Goal: Task Accomplishment & Management: Use online tool/utility

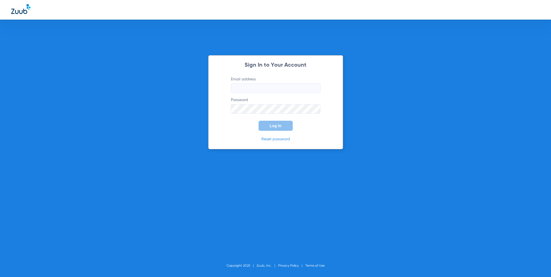
type input "[EMAIL_ADDRESS][DOMAIN_NAME]"
click at [320, 122] on form "Email address [EMAIL_ADDRESS][DOMAIN_NAME] Password Log In" at bounding box center [276, 103] width 106 height 54
click at [283, 125] on button "Log In" at bounding box center [276, 126] width 34 height 10
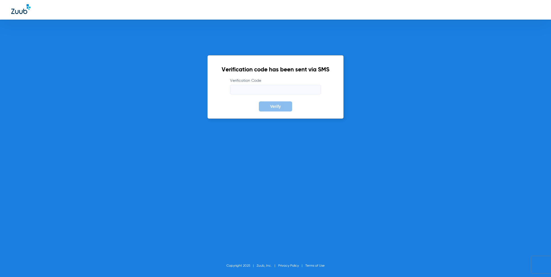
click at [252, 89] on input "Verification Code" at bounding box center [275, 90] width 91 height 10
paste input "652794"
type input "652794"
click at [270, 103] on button "Verify" at bounding box center [275, 106] width 33 height 10
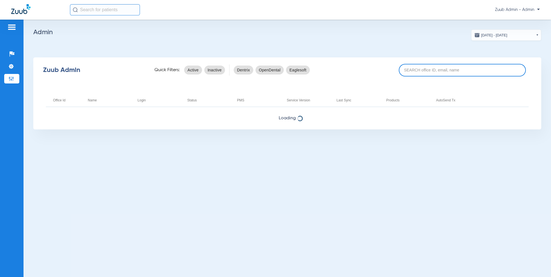
click at [433, 72] on input at bounding box center [462, 70] width 127 height 13
type input "17007121"
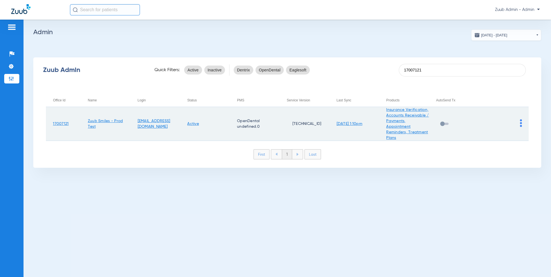
click at [521, 125] on img at bounding box center [521, 123] width 2 height 8
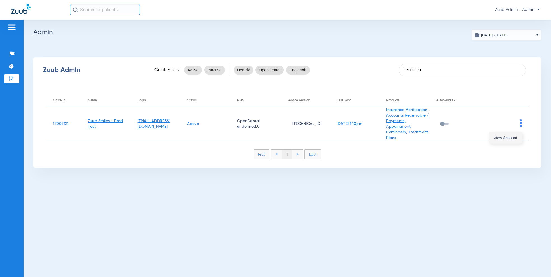
click at [513, 140] on button "View Account" at bounding box center [506, 137] width 32 height 11
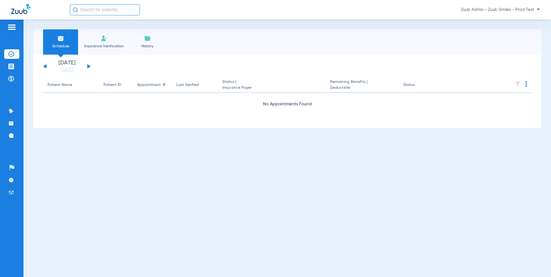
click at [99, 39] on li "Insurance Verification" at bounding box center [104, 41] width 52 height 25
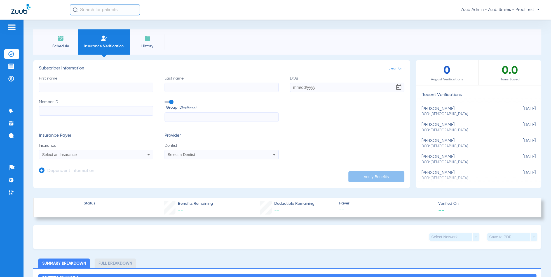
click at [97, 153] on div "Select an Insurance" at bounding box center [85, 155] width 86 height 4
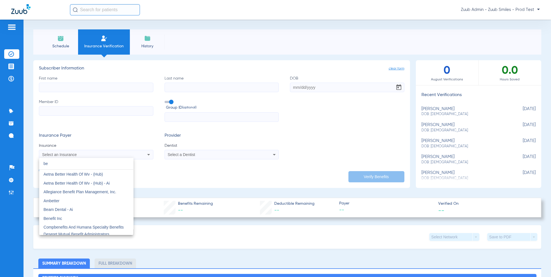
type input "b"
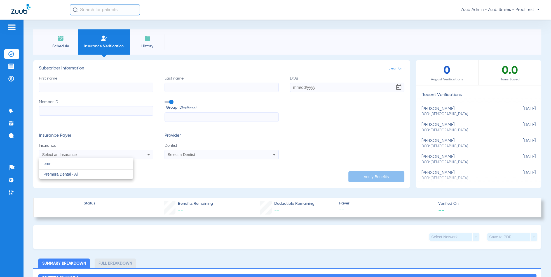
type input "prem"
click at [55, 164] on input "prem" at bounding box center [86, 163] width 94 height 11
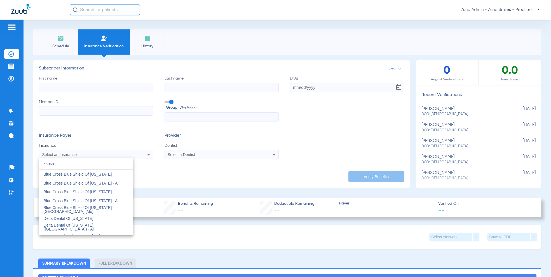
type input "[US_STATE]"
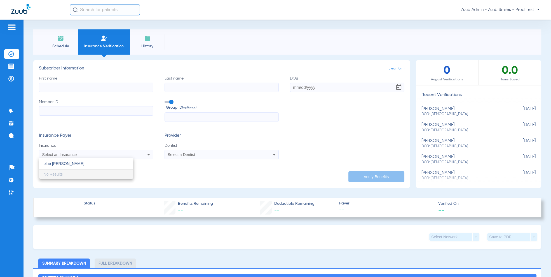
type input "blue cros blu"
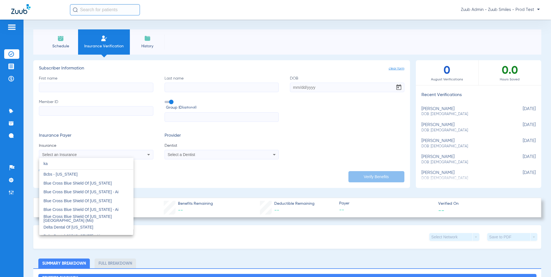
type input "k"
type input "t"
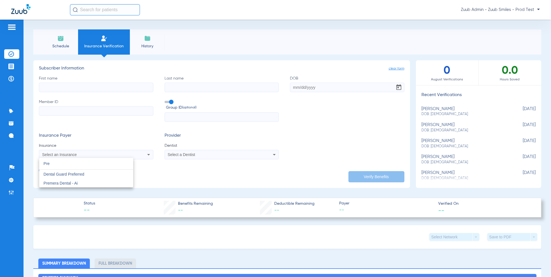
type input "Prem"
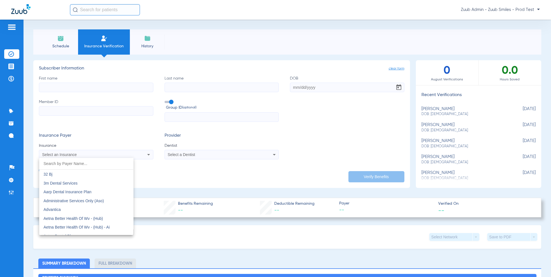
type input "D"
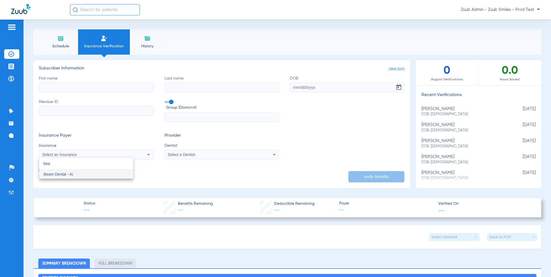
type input "bea"
